Goal: Transaction & Acquisition: Purchase product/service

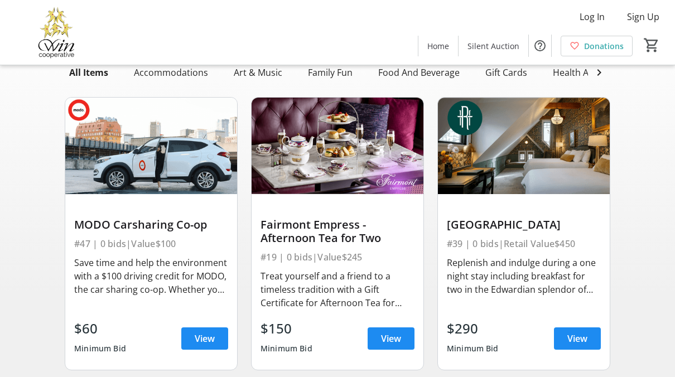
scroll to position [66, 0]
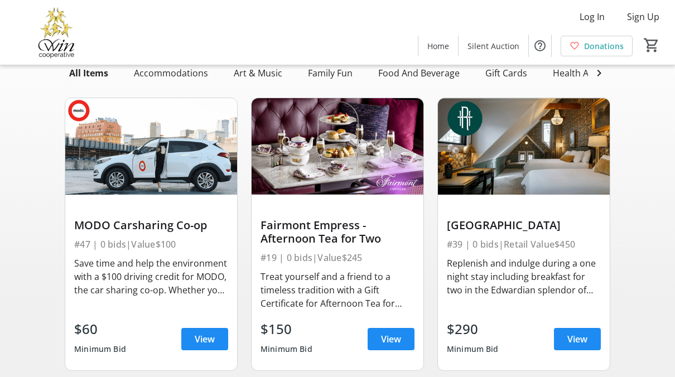
click at [485, 232] on div "[GEOGRAPHIC_DATA]" at bounding box center [524, 225] width 154 height 13
click at [501, 176] on img at bounding box center [524, 146] width 172 height 96
click at [566, 350] on span at bounding box center [577, 339] width 47 height 27
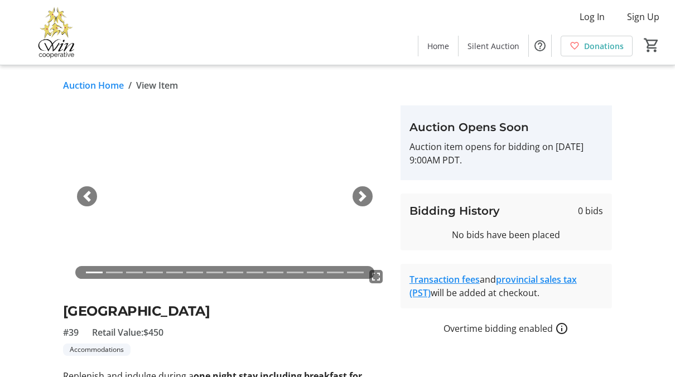
click at [359, 193] on span "button" at bounding box center [362, 196] width 11 height 11
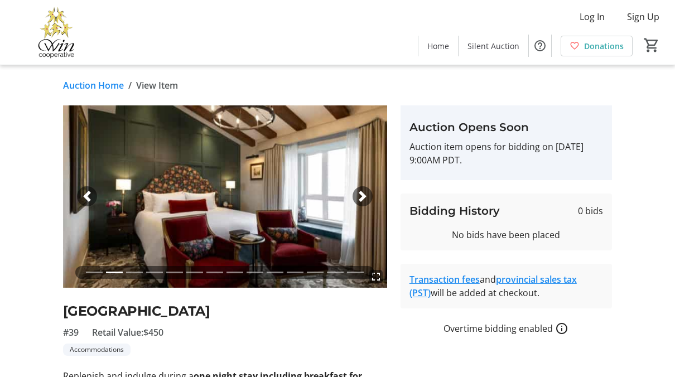
click at [359, 193] on span "button" at bounding box center [362, 196] width 11 height 11
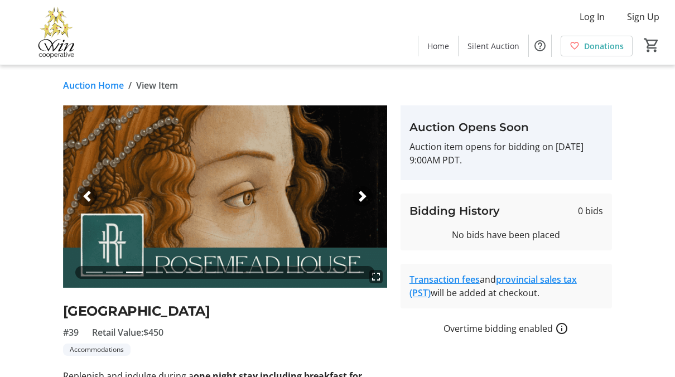
click at [359, 193] on span "button" at bounding box center [362, 196] width 11 height 11
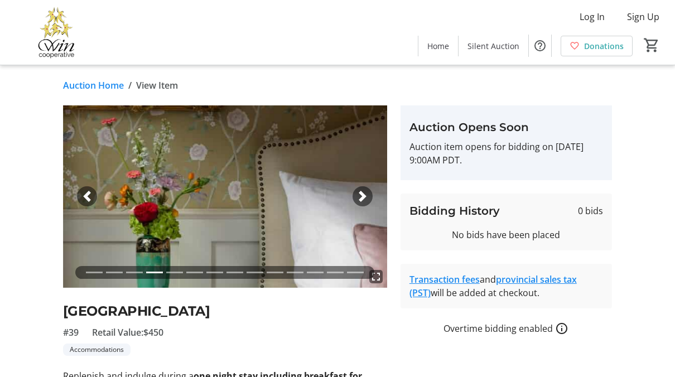
click at [359, 193] on span "button" at bounding box center [362, 196] width 11 height 11
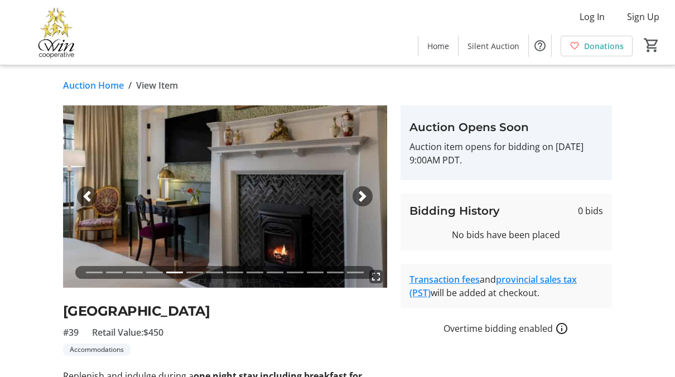
click at [359, 193] on span "button" at bounding box center [362, 196] width 11 height 11
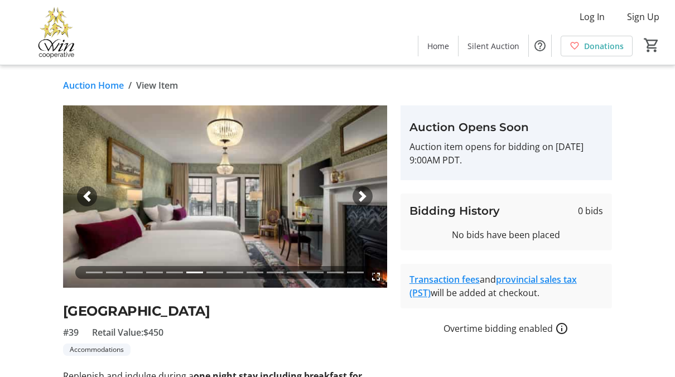
click at [359, 193] on span "button" at bounding box center [362, 196] width 11 height 11
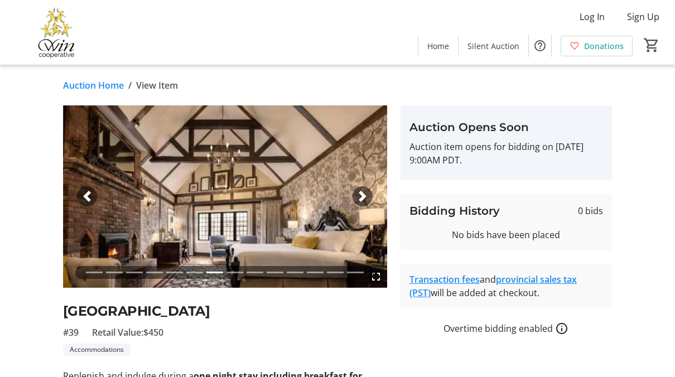
click at [359, 193] on span "button" at bounding box center [362, 196] width 11 height 11
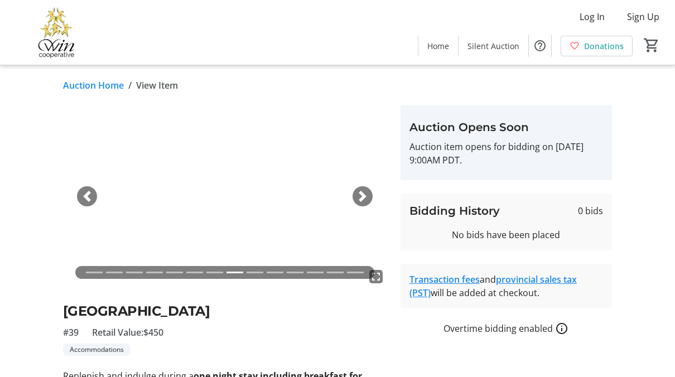
click at [359, 193] on span "button" at bounding box center [362, 196] width 11 height 11
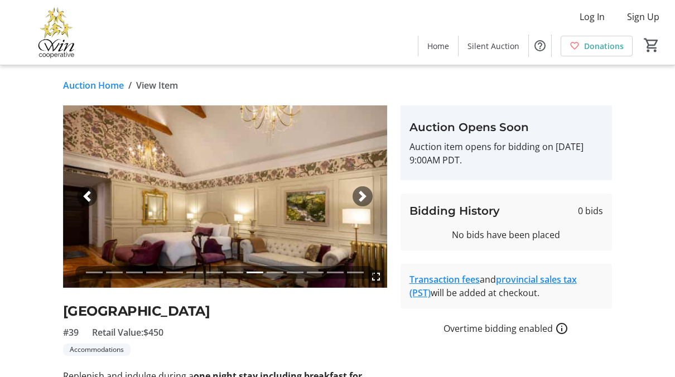
click at [359, 193] on span "button" at bounding box center [362, 196] width 11 height 11
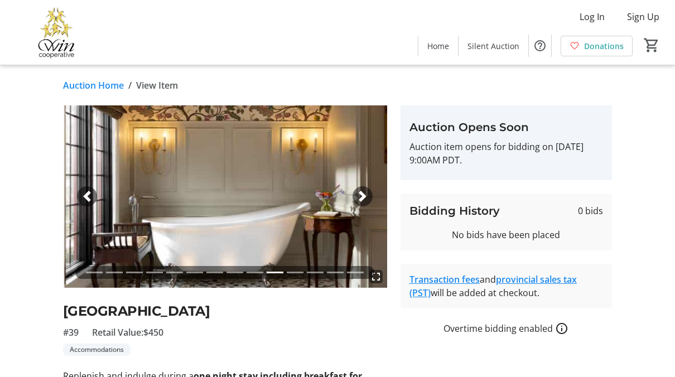
click at [359, 193] on span "button" at bounding box center [362, 196] width 11 height 11
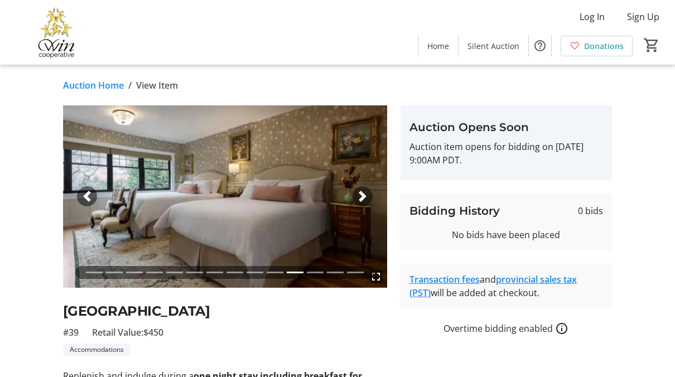
click at [359, 193] on span "button" at bounding box center [362, 196] width 11 height 11
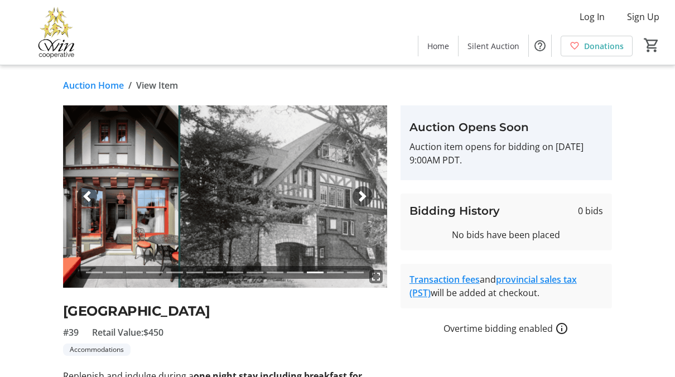
click at [359, 193] on span "button" at bounding box center [362, 196] width 11 height 11
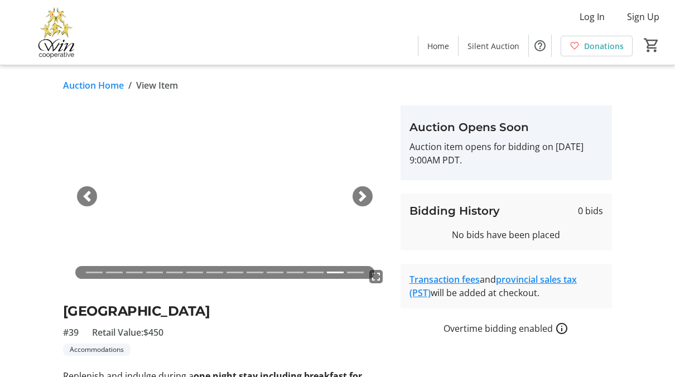
click at [359, 193] on span "button" at bounding box center [362, 196] width 11 height 11
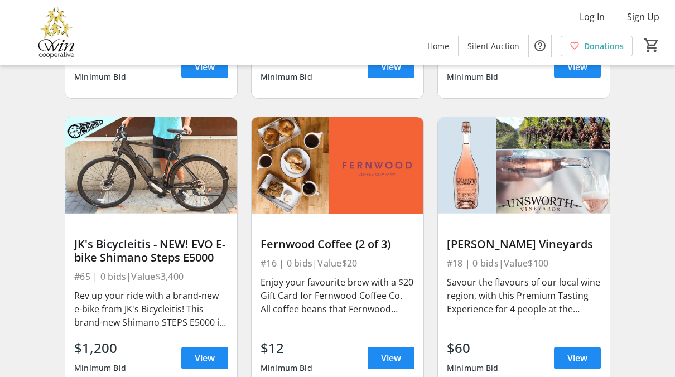
scroll to position [2676, 0]
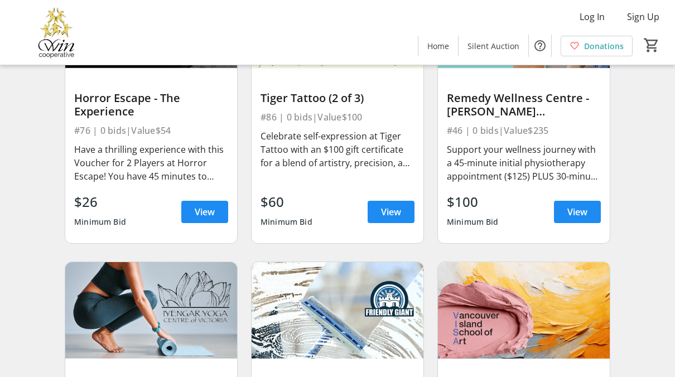
scroll to position [7695, 0]
